Goal: Transaction & Acquisition: Purchase product/service

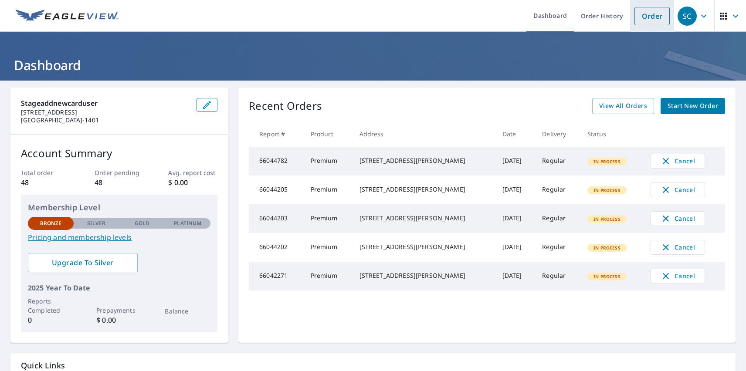
click at [645, 16] on link "Order" at bounding box center [651, 16] width 35 height 18
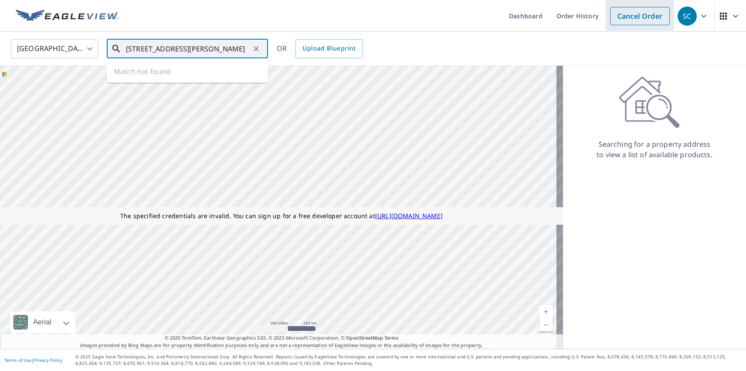
type input "[STREET_ADDRESS][PERSON_NAME]"
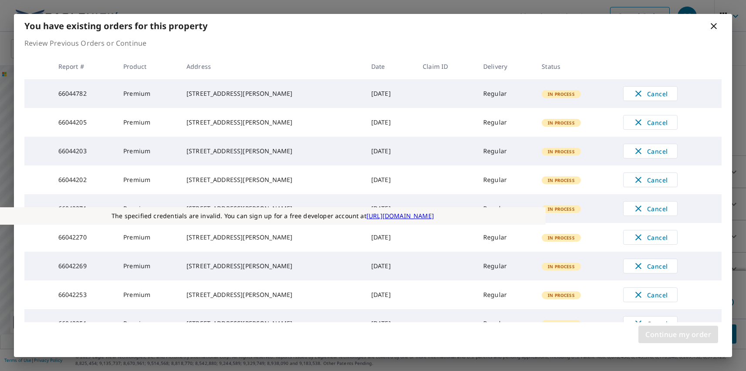
click at [678, 334] on span "Continue my order" at bounding box center [678, 334] width 66 height 12
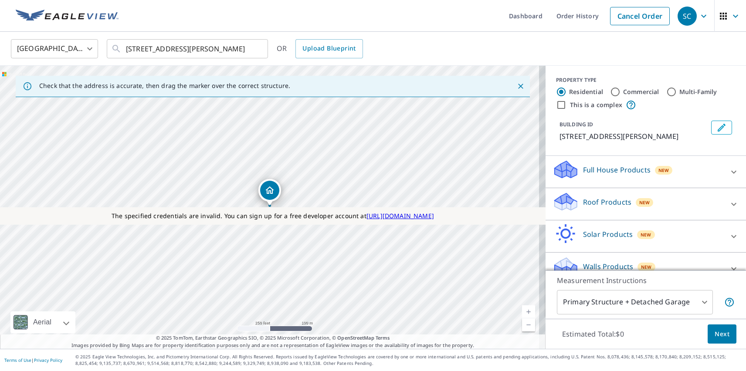
click at [599, 202] on p "Roof Products" at bounding box center [607, 202] width 48 height 10
click at [574, 253] on p "Premium" at bounding box center [580, 253] width 31 height 11
click at [565, 253] on input "Premium $31 - $82.5" at bounding box center [558, 253] width 13 height 10
checkbox input "true"
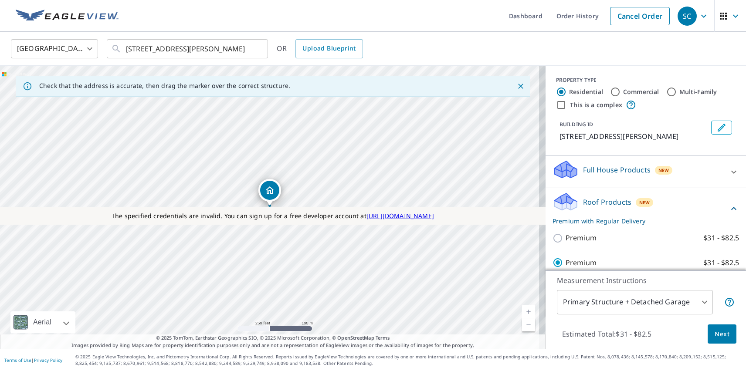
click at [715, 334] on span "Next" at bounding box center [721, 334] width 15 height 11
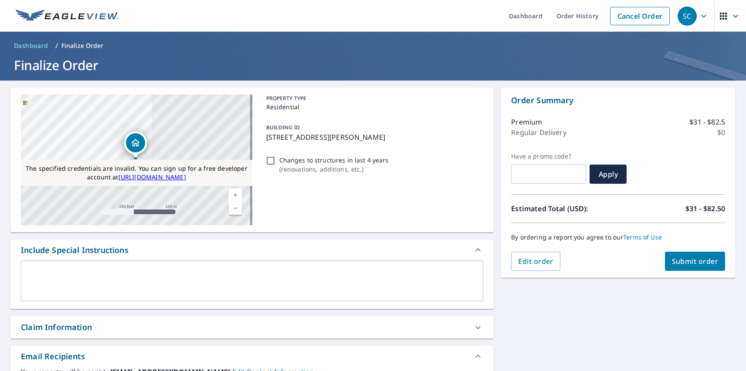
click at [680, 16] on div "SC" at bounding box center [686, 16] width 19 height 19
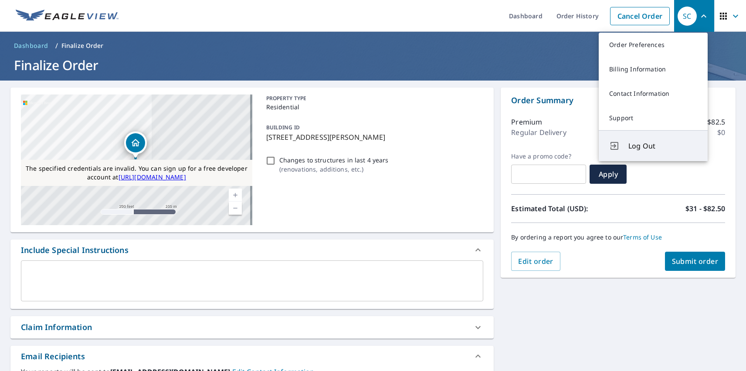
click at [662, 146] on span "Log Out" at bounding box center [662, 146] width 69 height 10
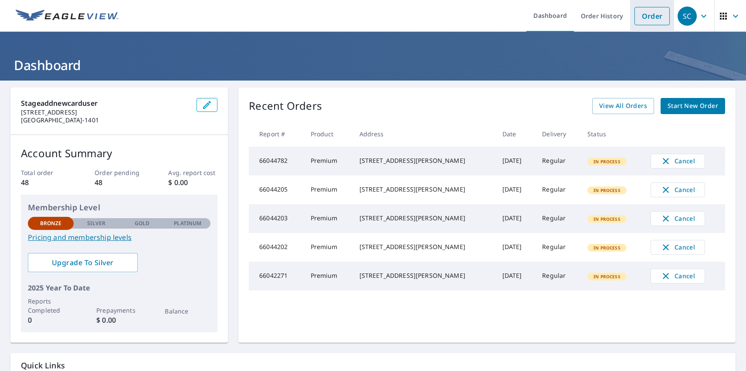
click at [645, 16] on link "Order" at bounding box center [651, 16] width 35 height 18
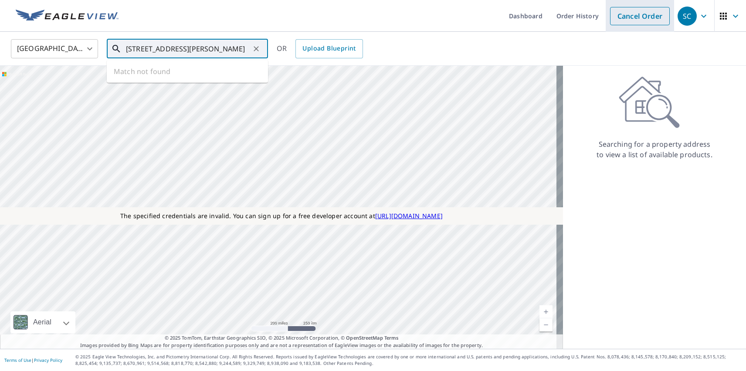
type input "[STREET_ADDRESS][PERSON_NAME]"
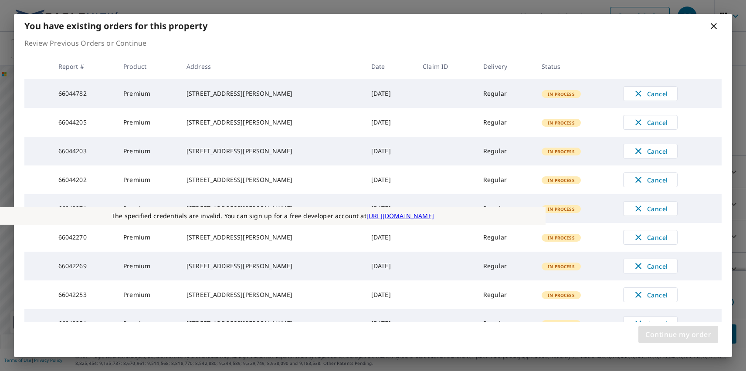
click at [678, 334] on span "Continue my order" at bounding box center [678, 334] width 66 height 12
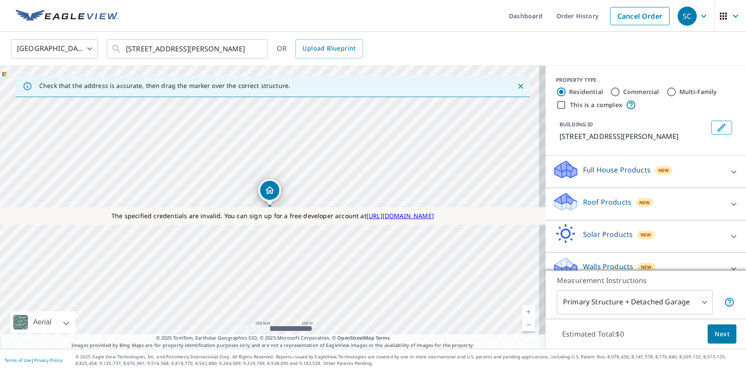
click at [599, 202] on p "Roof Products" at bounding box center [607, 202] width 48 height 10
click at [574, 253] on p "Premium" at bounding box center [580, 253] width 31 height 11
click at [565, 253] on input "Premium $31 - $82.5" at bounding box center [558, 253] width 13 height 10
checkbox input "true"
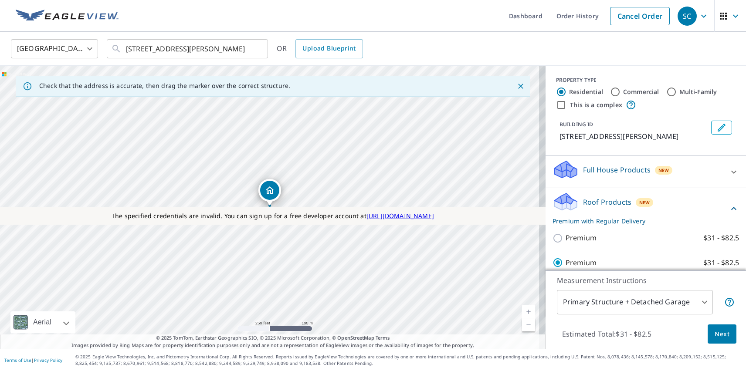
click at [715, 334] on span "Next" at bounding box center [721, 334] width 15 height 11
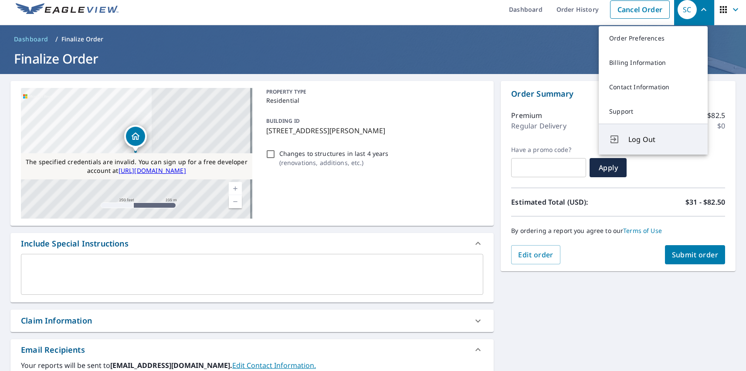
click at [662, 139] on span "Log Out" at bounding box center [662, 139] width 69 height 10
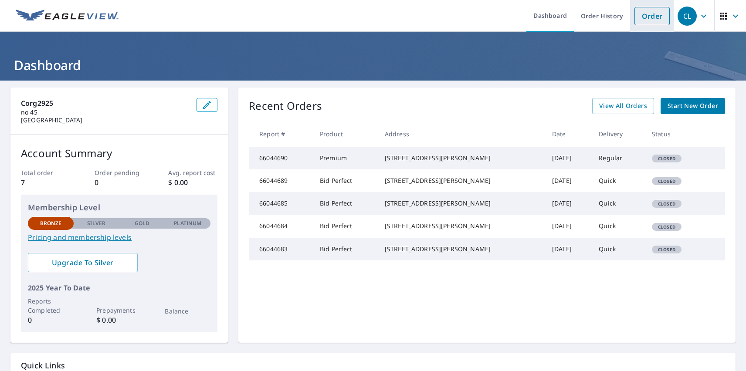
click at [645, 16] on link "Order" at bounding box center [651, 16] width 35 height 18
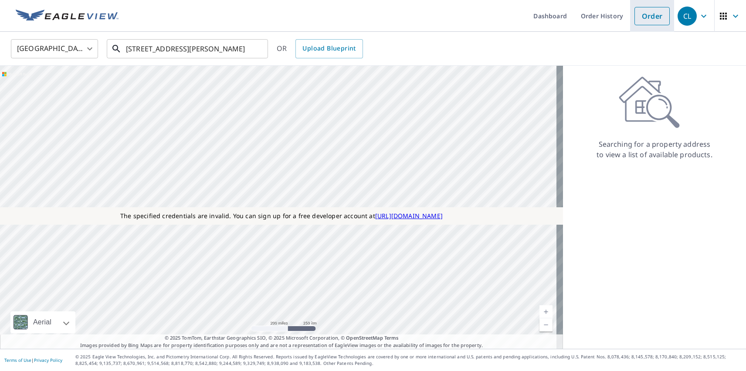
type input "[STREET_ADDRESS][PERSON_NAME]"
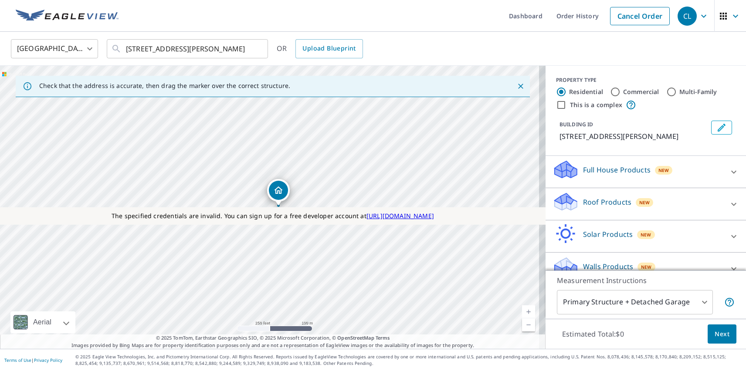
click at [599, 202] on p "Roof Products" at bounding box center [607, 202] width 48 height 10
click at [580, 297] on p "Bid Perfect™" at bounding box center [586, 302] width 42 height 11
click at [565, 298] on input "Bid Perfect™ $18" at bounding box center [558, 303] width 13 height 10
checkbox input "true"
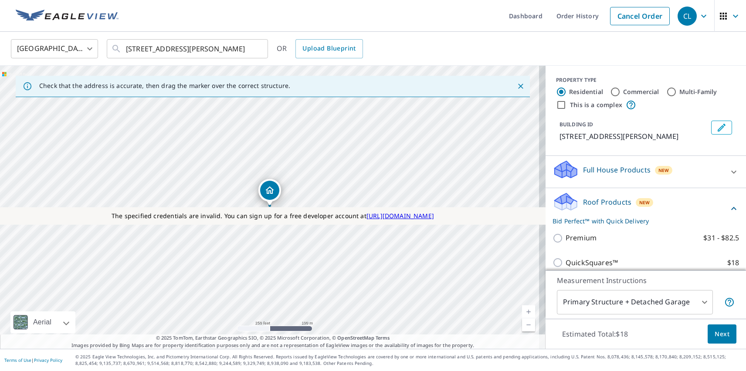
scroll to position [38, 0]
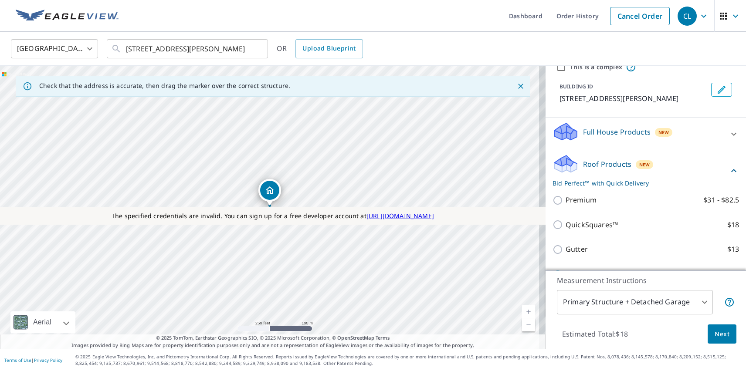
click at [715, 334] on span "Next" at bounding box center [721, 334] width 15 height 11
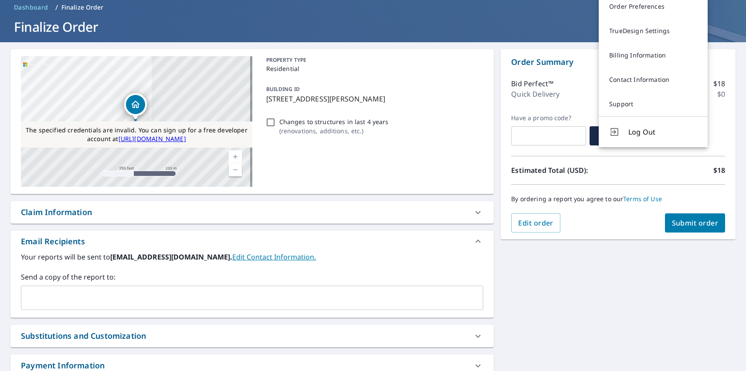
scroll to position [7, 0]
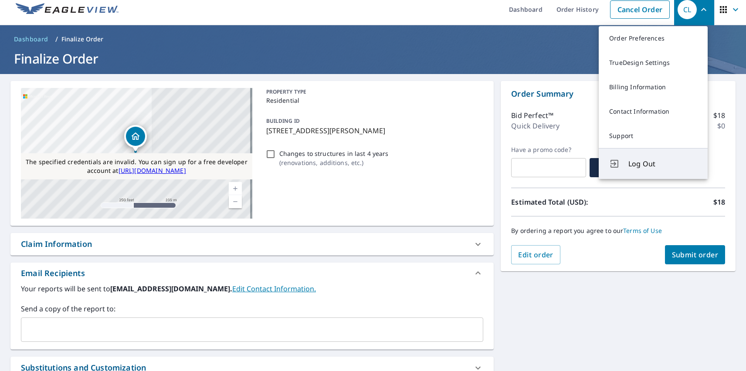
click at [662, 164] on span "Log Out" at bounding box center [662, 164] width 69 height 10
